Goal: Information Seeking & Learning: Find specific fact

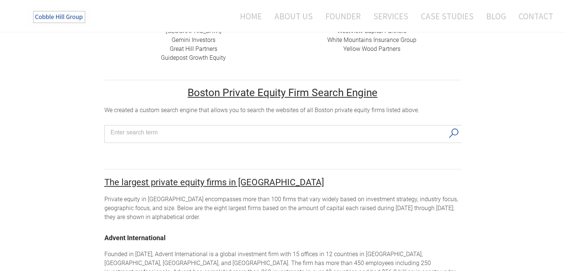
scroll to position [469, 0]
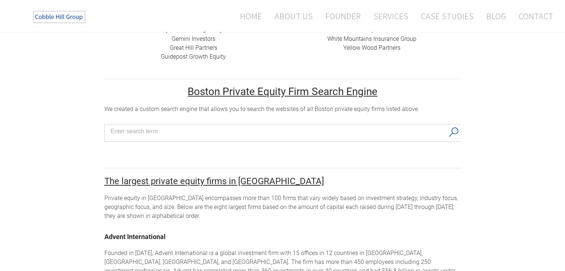
click at [230, 127] on input "Search input" at bounding box center [278, 131] width 334 height 11
type input "careers"
click at [457, 125] on button "Search" at bounding box center [453, 132] width 15 height 16
click at [453, 124] on button "Search" at bounding box center [453, 132] width 15 height 16
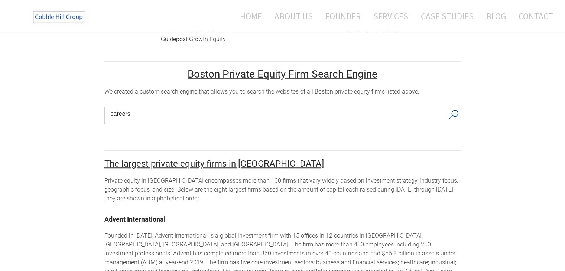
scroll to position [466, 0]
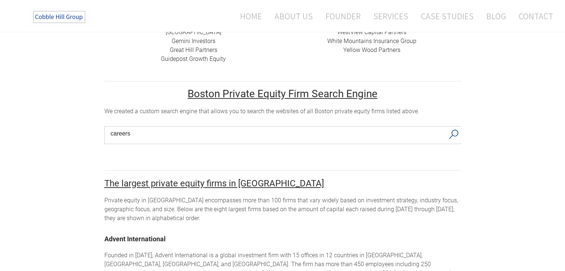
drag, startPoint x: 462, startPoint y: 163, endPoint x: 286, endPoint y: 145, distance: 177.3
drag, startPoint x: 286, startPoint y: 145, endPoint x: 462, endPoint y: 125, distance: 177.5
click at [452, 127] on button "Search" at bounding box center [453, 135] width 15 height 16
click at [402, 128] on input "careers" at bounding box center [278, 133] width 334 height 11
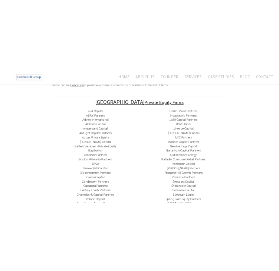
scroll to position [135, 0]
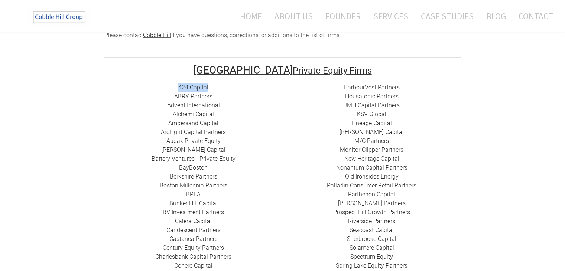
drag, startPoint x: 210, startPoint y: 82, endPoint x: 173, endPoint y: 75, distance: 37.4
click at [173, 83] on div "424 Capital ​ABRY Partners Advent International Alchemi Capital ​Ampersand Capi…" at bounding box center [193, 239] width 178 height 312
copy link "424 Capital"
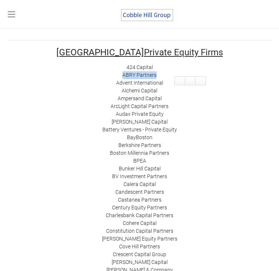
drag, startPoint x: 102, startPoint y: 102, endPoint x: 41, endPoint y: 101, distance: 61.3
click at [41, 101] on div "424 Capital ​ABRY Partners Advent International Alchemi Capital ​Ampersand Capi…" at bounding box center [140, 199] width 264 height 273
copy link "​ABRY Partners"
click at [122, 119] on div "424 Capital ​ABRY Partners Advent International Alchemi Capital ​Ampersand Capi…" at bounding box center [140, 199] width 264 height 273
drag, startPoint x: 105, startPoint y: 110, endPoint x: 45, endPoint y: 108, distance: 60.2
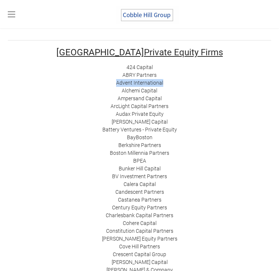
click at [45, 108] on div "424 Capital ​ABRY Partners Advent International Alchemi Capital ​Ampersand Capi…" at bounding box center [140, 199] width 264 height 273
copy link "Advent International"
click at [109, 153] on div "424 Capital ​ABRY Partners Advent International Alchemi Capital ​Ampersand Capi…" at bounding box center [140, 199] width 264 height 273
drag, startPoint x: 100, startPoint y: 124, endPoint x: 78, endPoint y: 126, distance: 22.0
click at [44, 125] on div "424 Capital ​ABRY Partners Advent International Alchemi Capital ​Ampersand Capi…" at bounding box center [140, 199] width 264 height 273
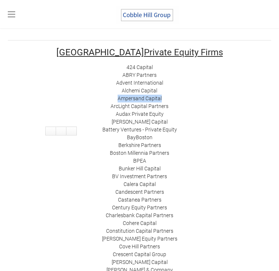
copy link "​Ampersand Capital"
click at [127, 140] on link "BayBoston" at bounding box center [140, 137] width 26 height 6
drag, startPoint x: 110, startPoint y: 138, endPoint x: 27, endPoint y: 137, distance: 82.4
click at [27, 137] on div "424 Capital ​ABRY Partners Advent International Alchemi Capital ​Ampersand Capi…" at bounding box center [140, 199] width 264 height 273
copy div "​​ ​ArcLight Capital Partners"
